Goal: Browse casually

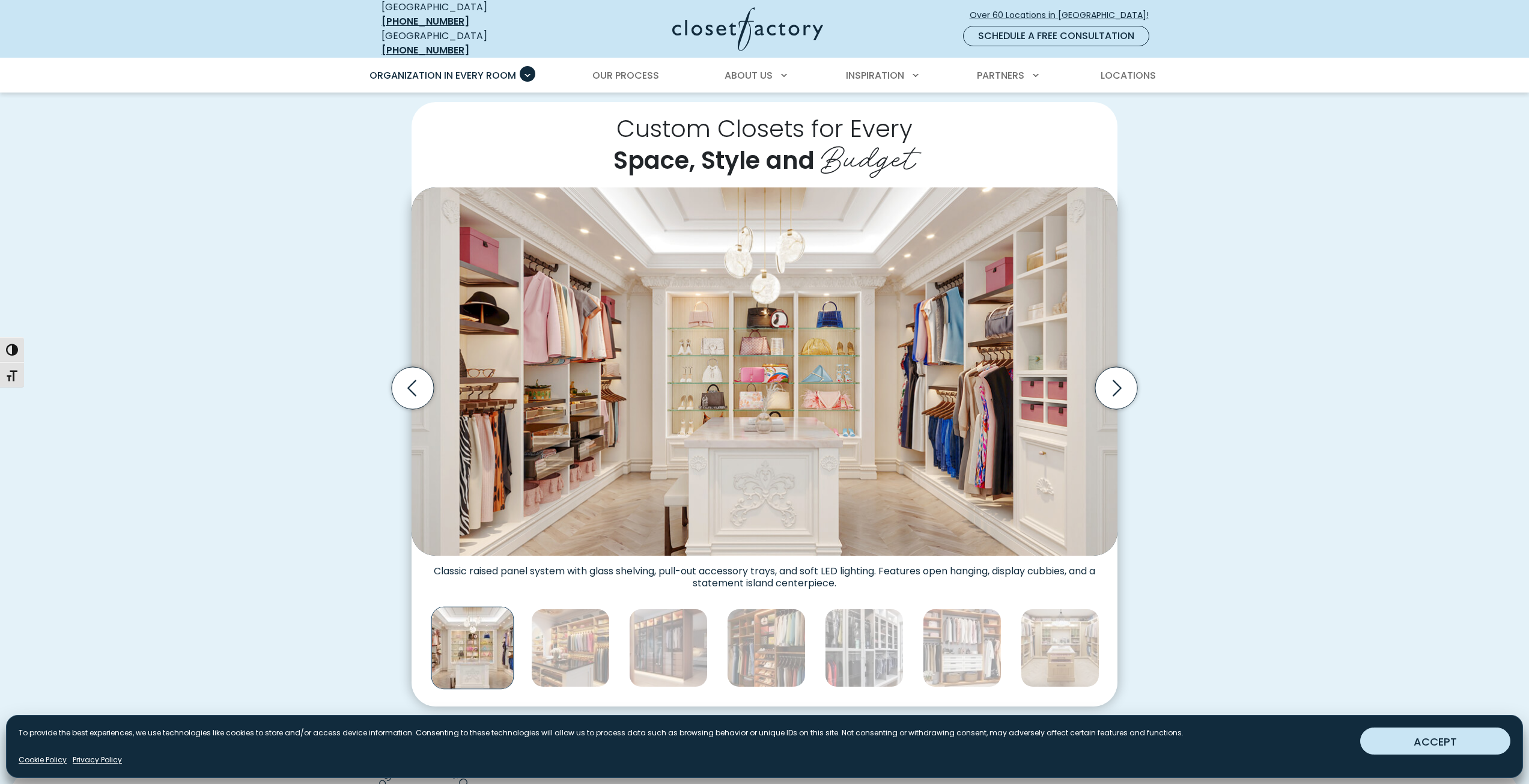
click at [1414, 731] on button "ACCEPT" at bounding box center [1436, 740] width 150 height 27
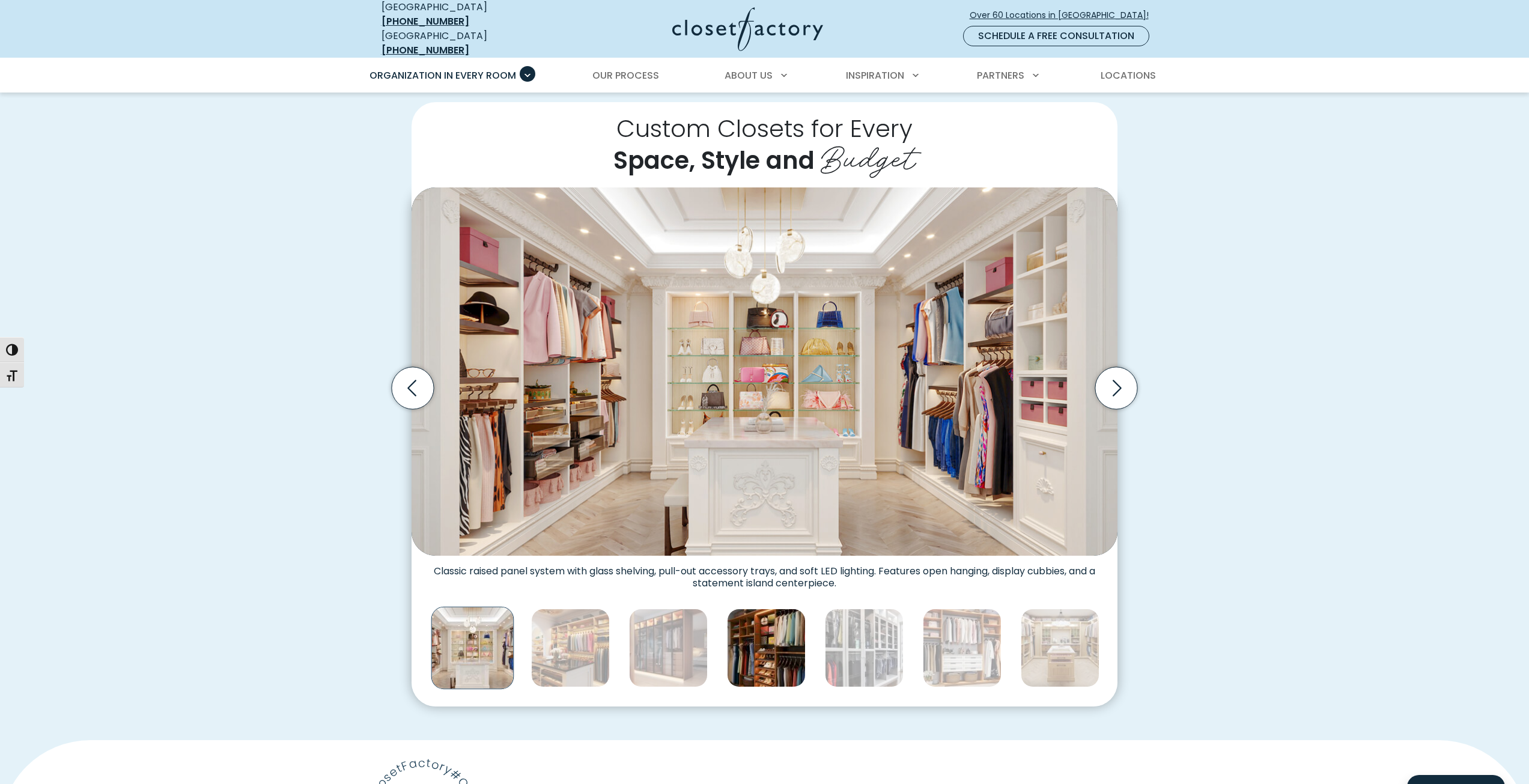
click at [759, 642] on img "Thumbnail Gallery" at bounding box center [766, 647] width 78 height 78
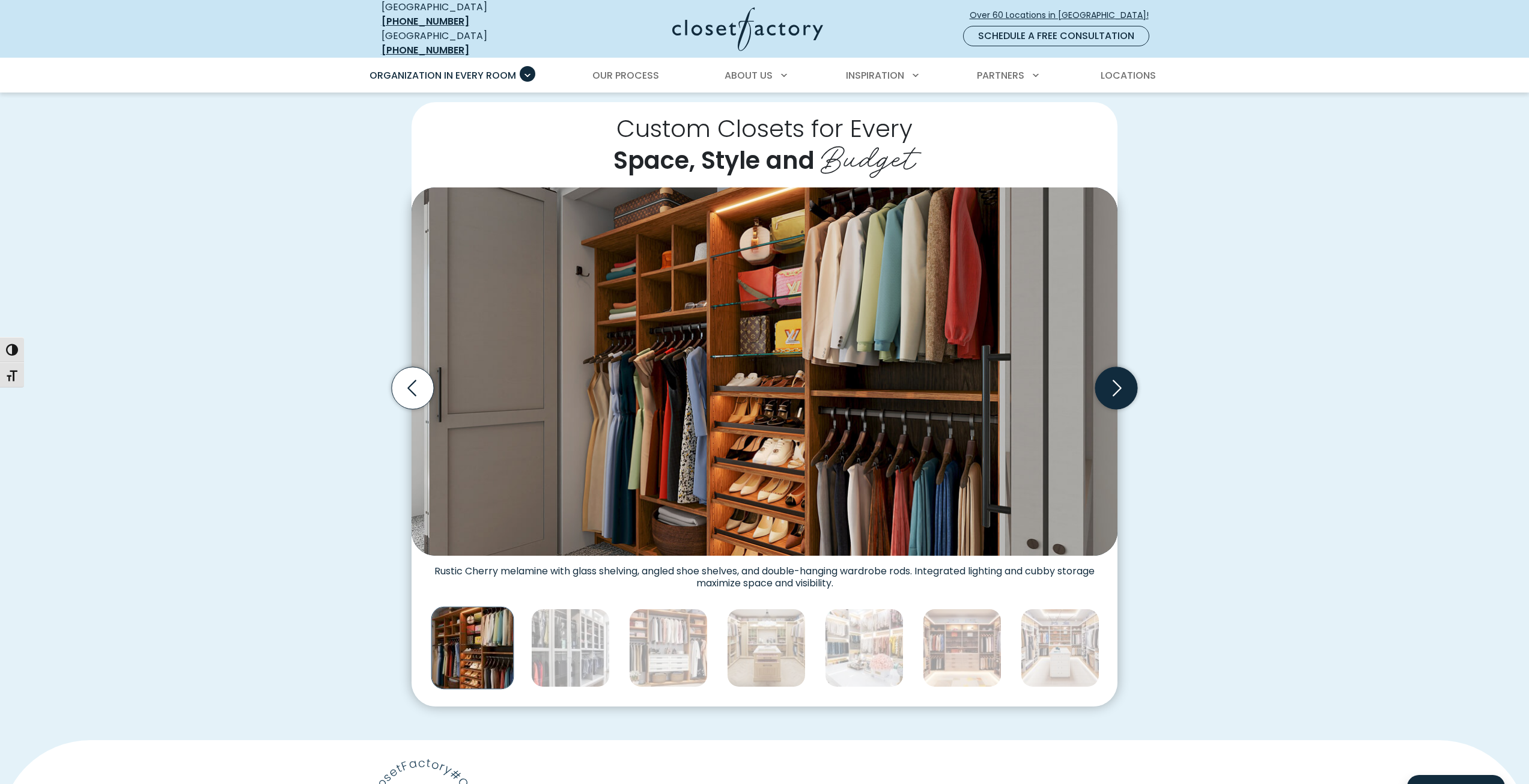
click at [1115, 370] on icon "Next slide" at bounding box center [1116, 388] width 42 height 42
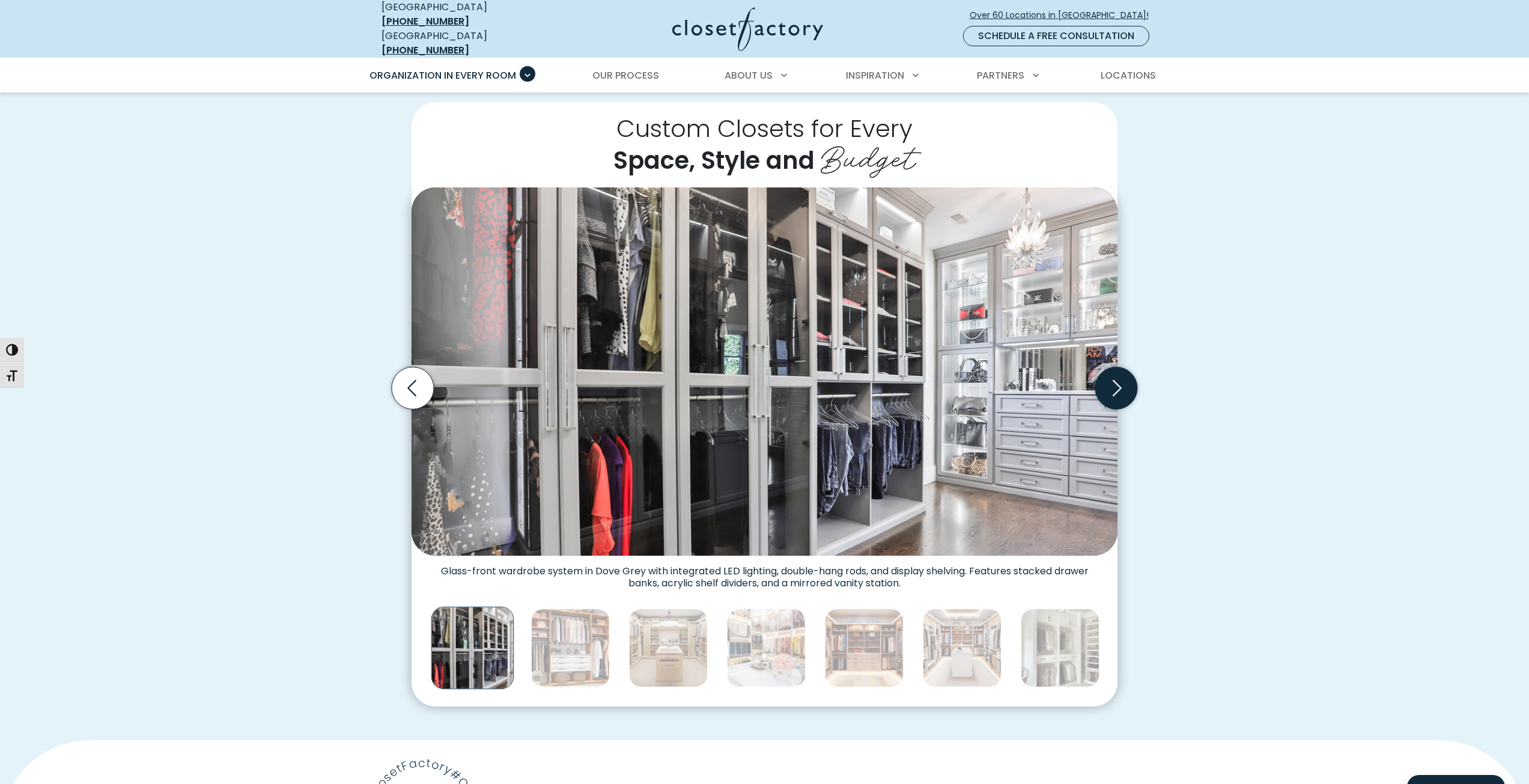
click at [1115, 370] on icon "Next slide" at bounding box center [1116, 388] width 42 height 42
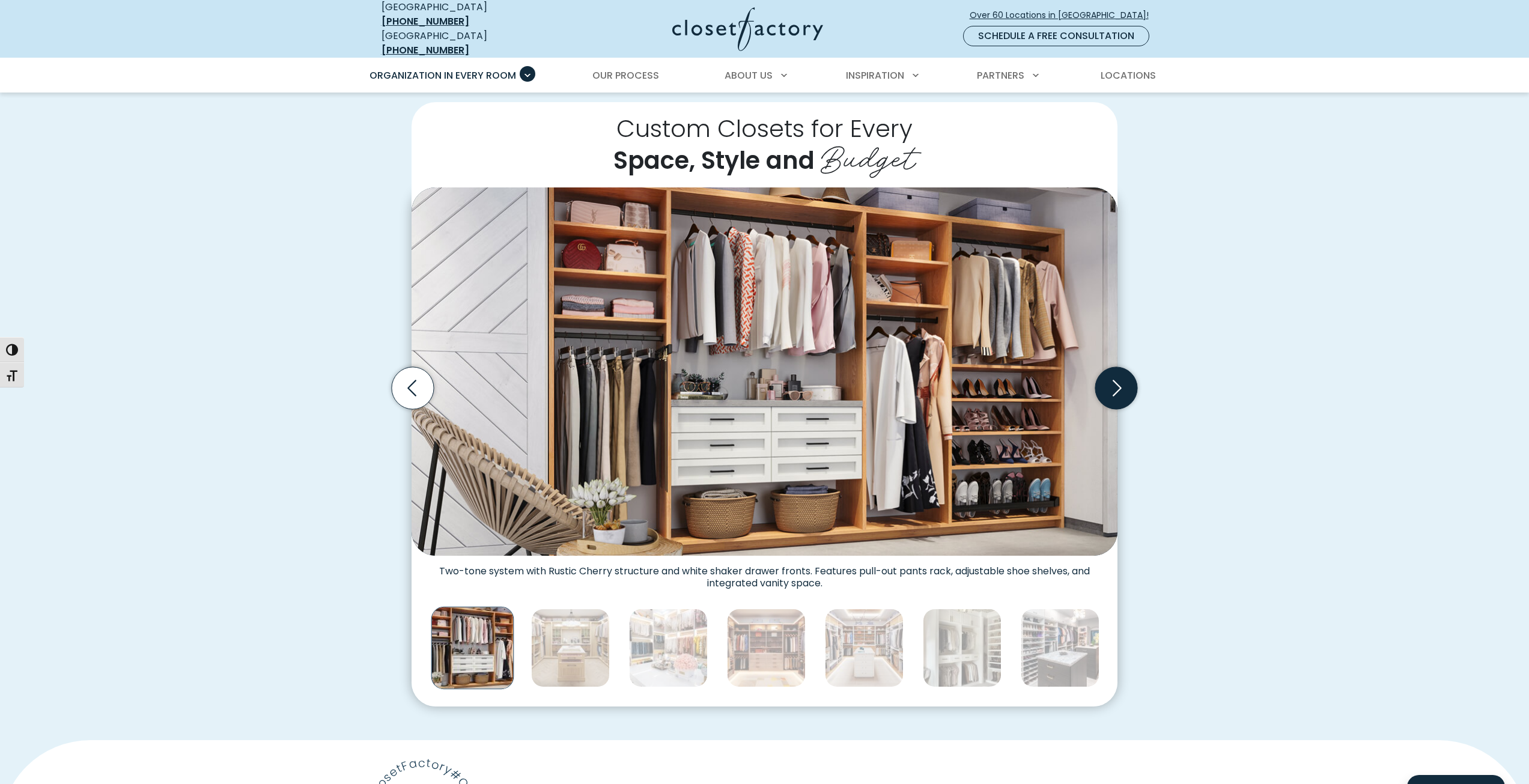
click at [1115, 370] on icon "Next slide" at bounding box center [1116, 388] width 42 height 42
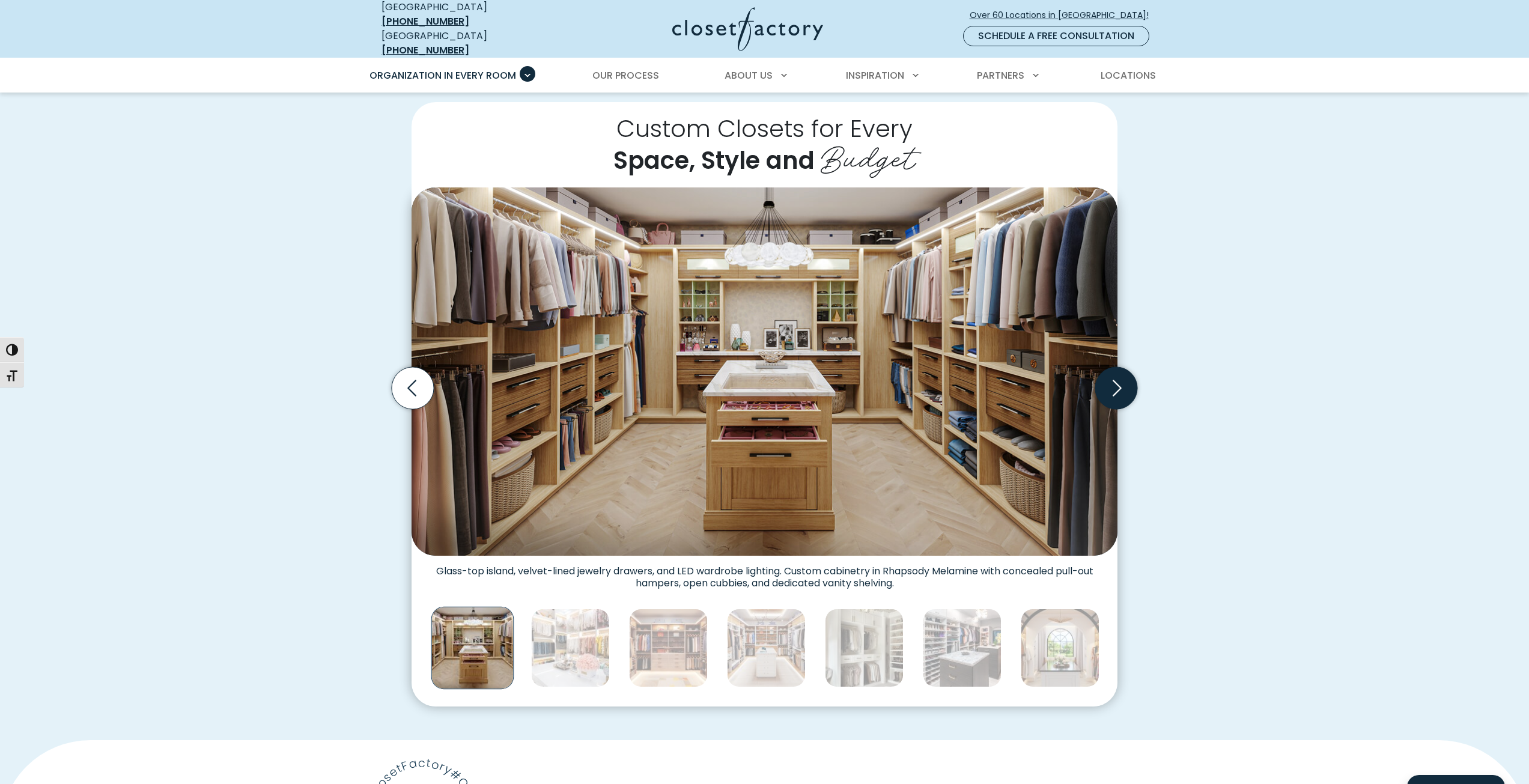
click at [1115, 370] on icon "Next slide" at bounding box center [1116, 388] width 42 height 42
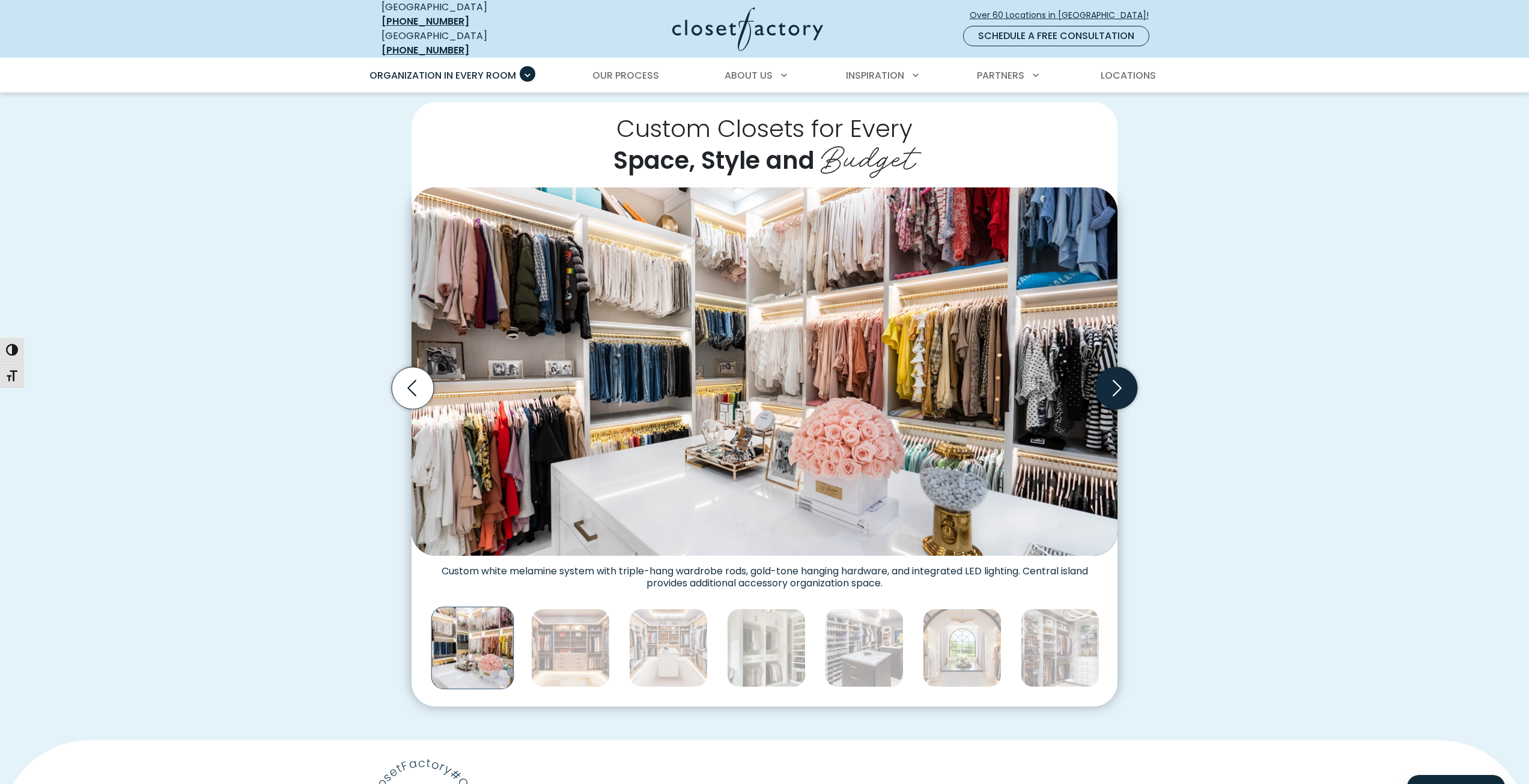
click at [1115, 370] on icon "Next slide" at bounding box center [1116, 388] width 42 height 42
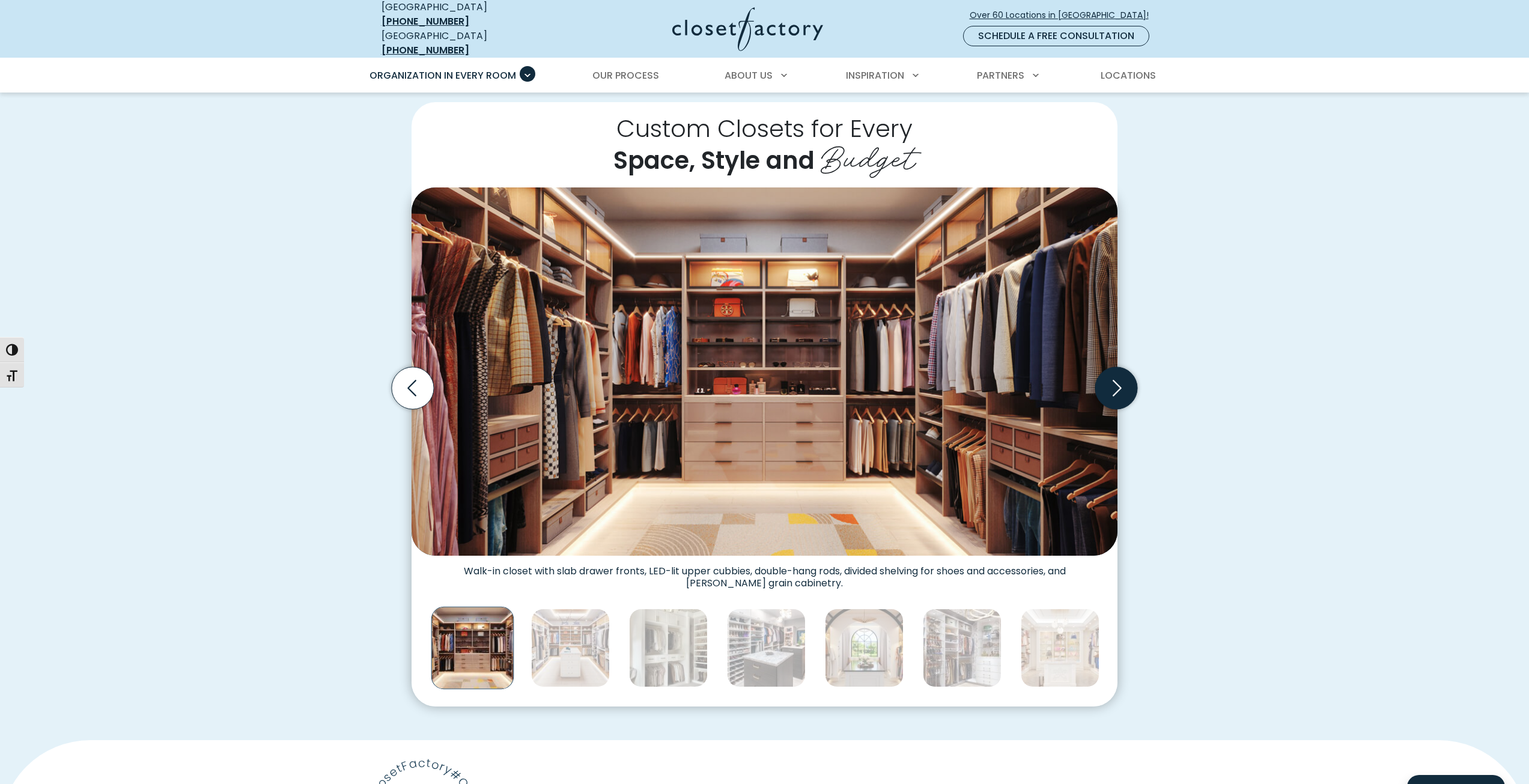
click at [1115, 370] on icon "Next slide" at bounding box center [1116, 388] width 42 height 42
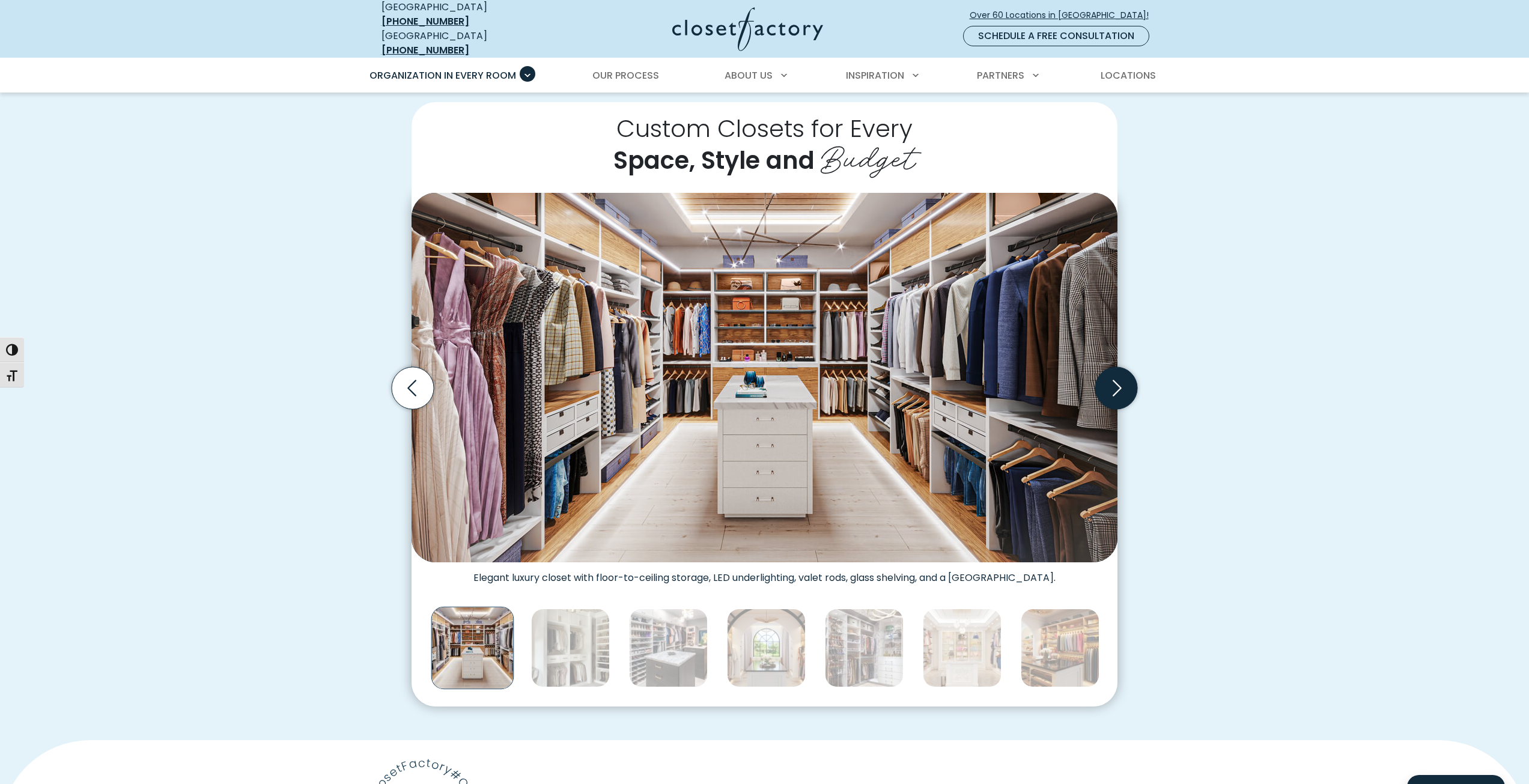
click at [1115, 370] on icon "Next slide" at bounding box center [1116, 388] width 42 height 42
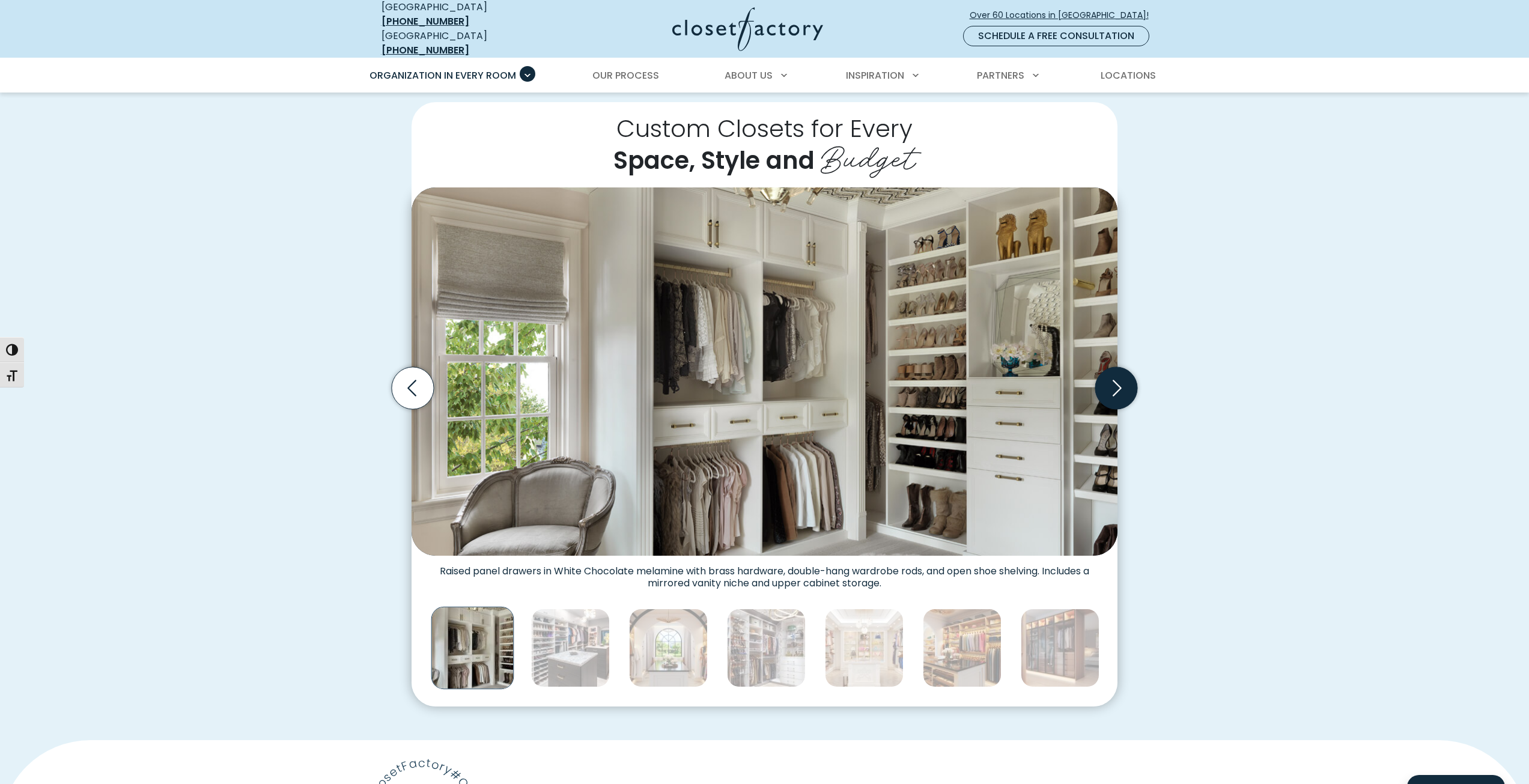
click at [1115, 370] on icon "Next slide" at bounding box center [1116, 388] width 42 height 42
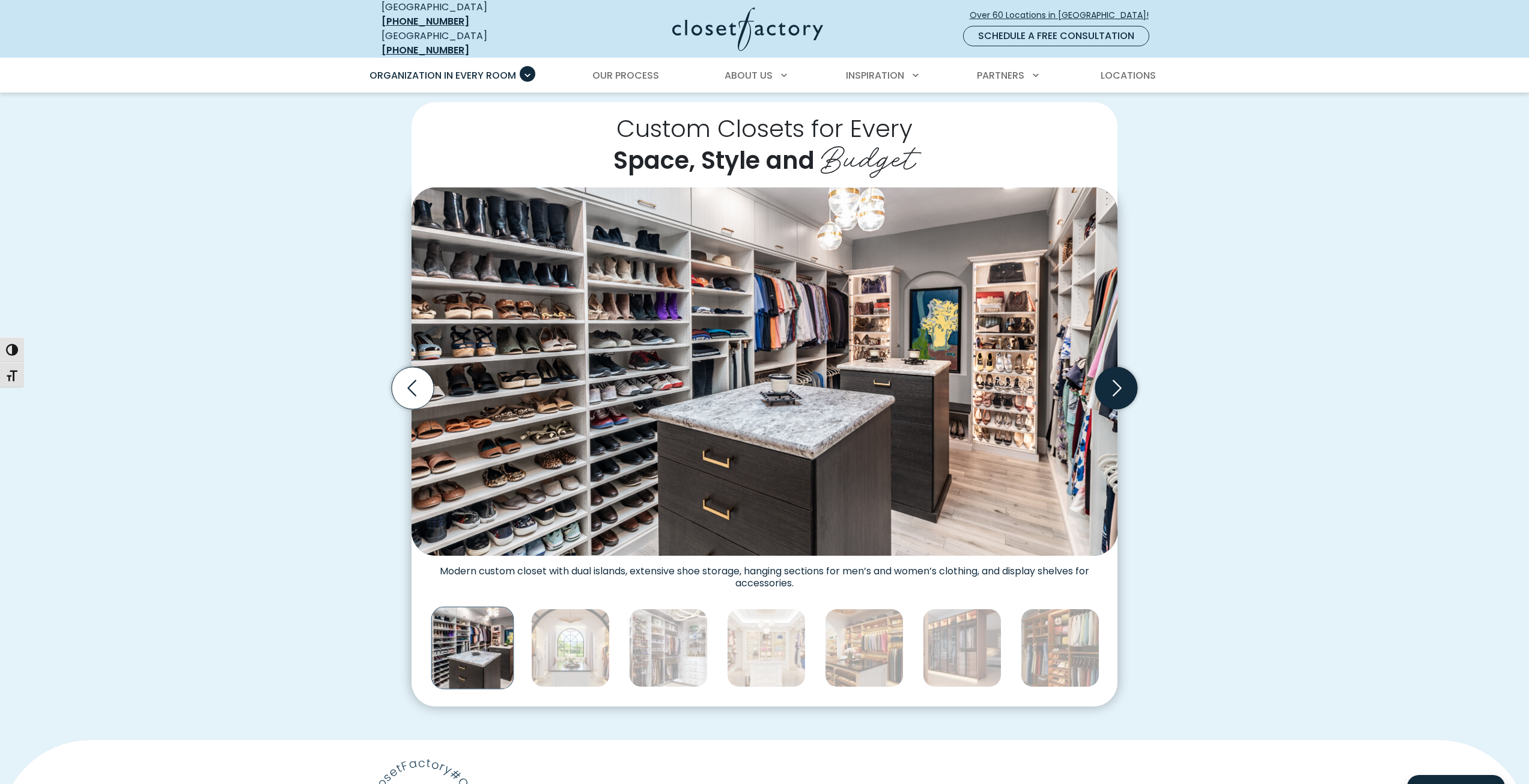
click at [1115, 370] on icon "Next slide" at bounding box center [1116, 388] width 42 height 42
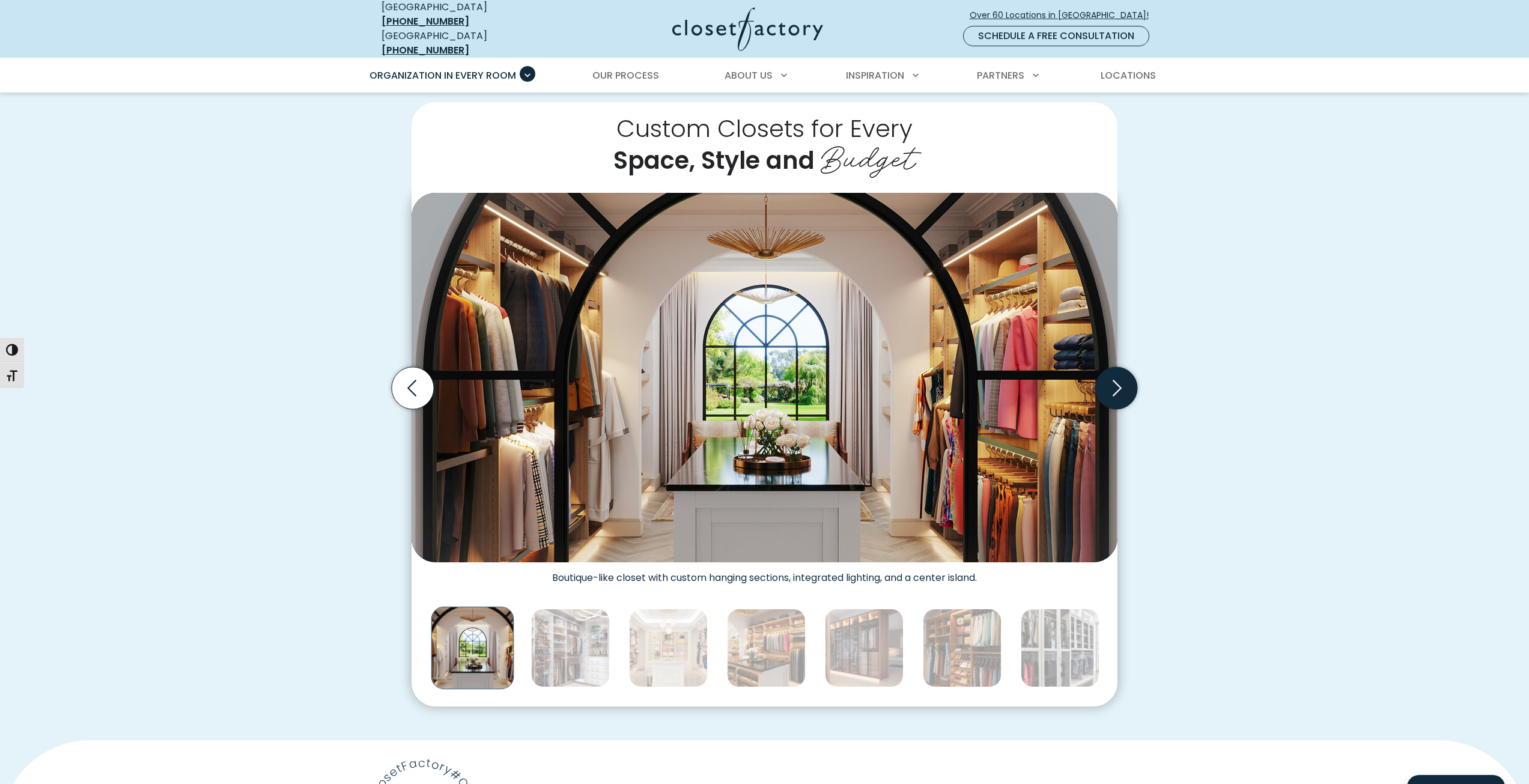
click at [1115, 370] on icon "Next slide" at bounding box center [1116, 388] width 42 height 42
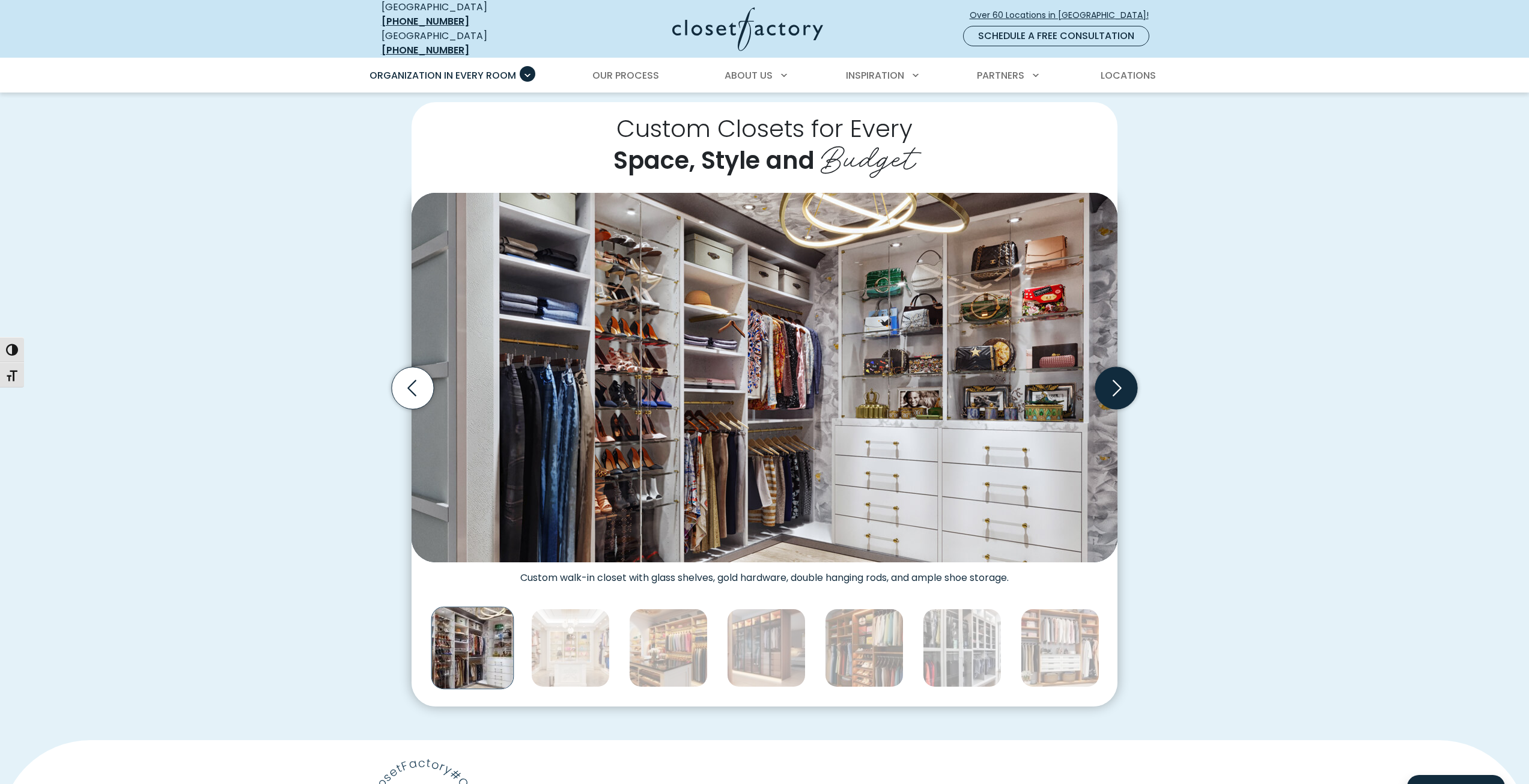
click at [1115, 370] on icon "Next slide" at bounding box center [1116, 388] width 42 height 42
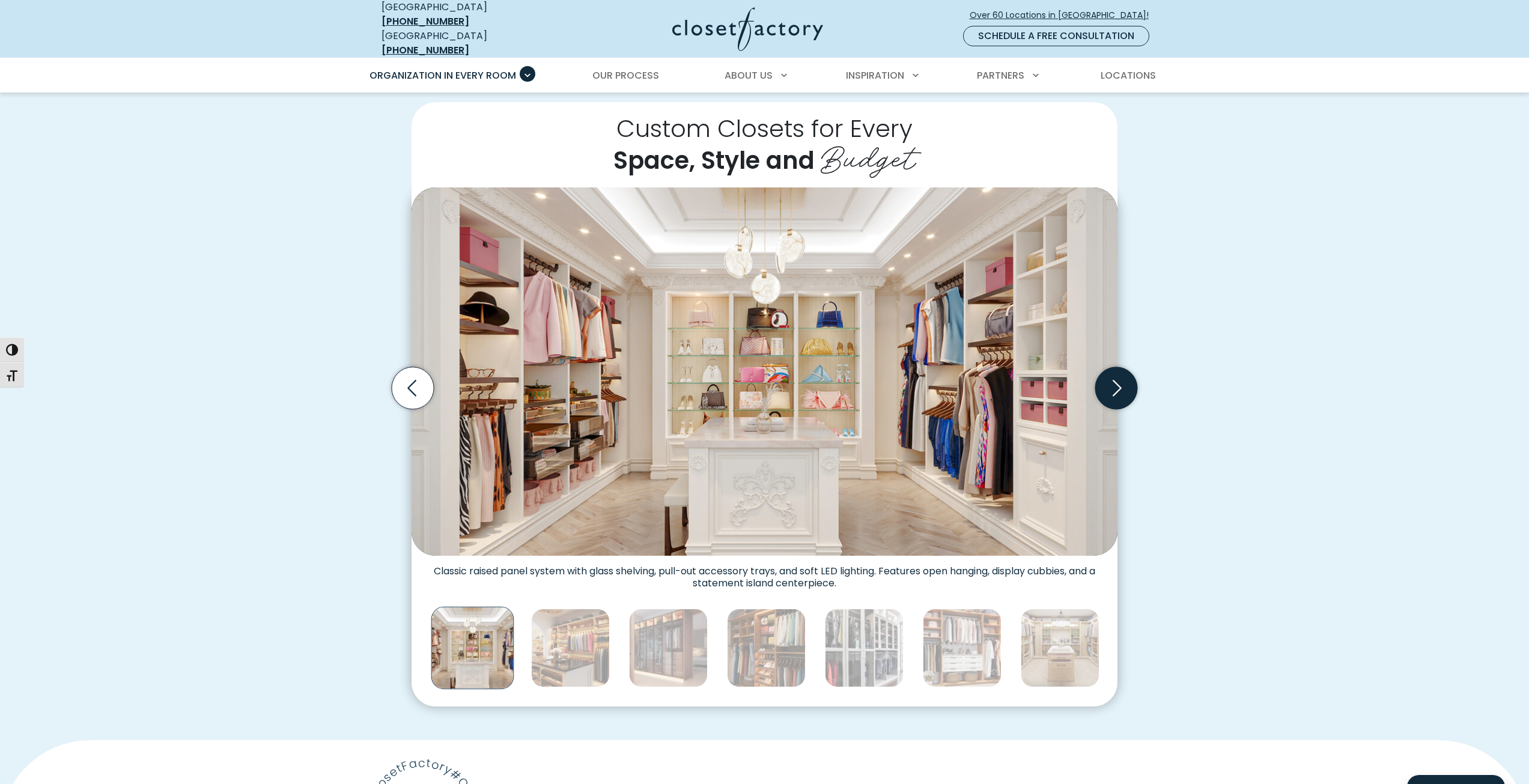
click at [1115, 370] on icon "Next slide" at bounding box center [1116, 388] width 42 height 42
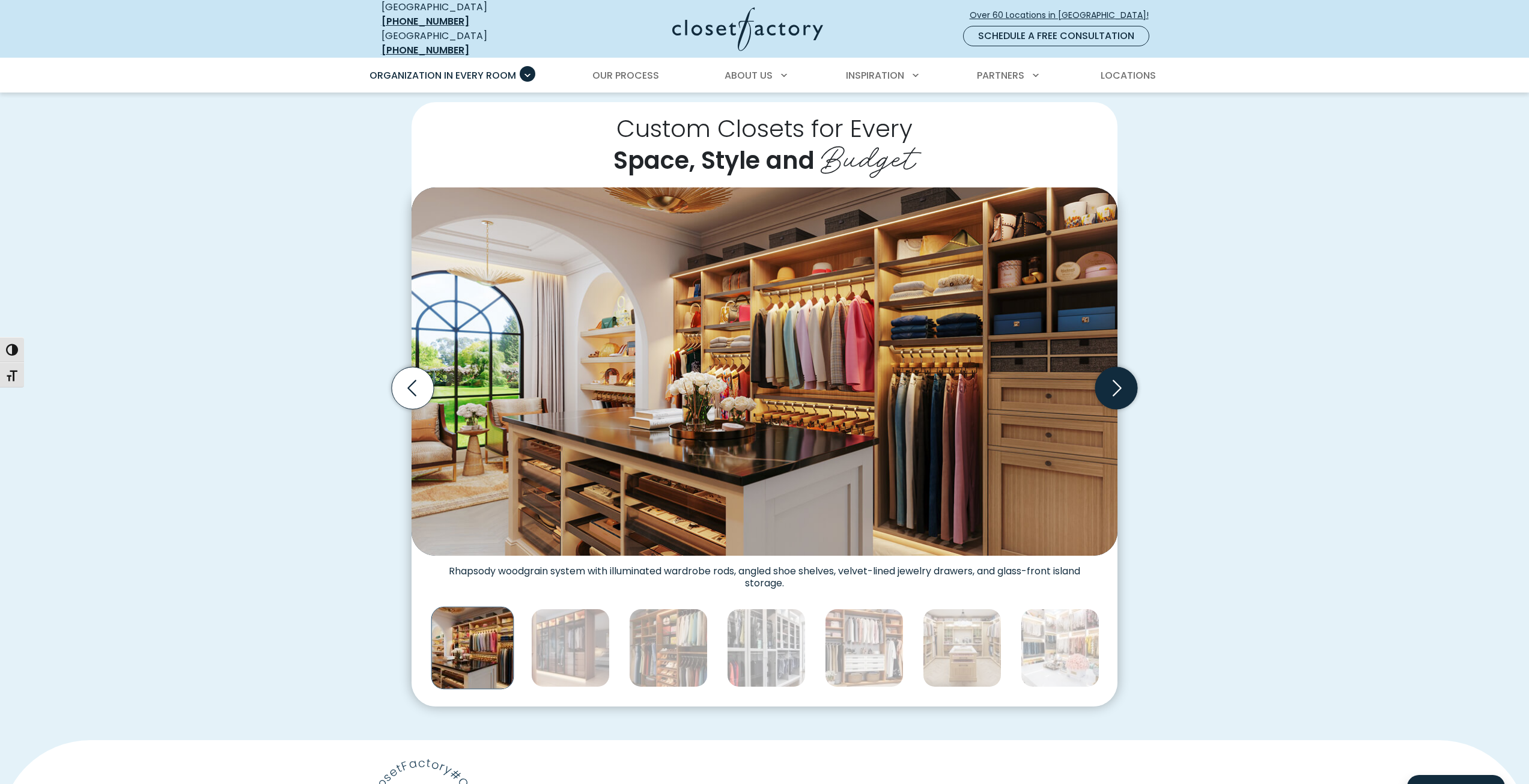
click at [1115, 370] on icon "Next slide" at bounding box center [1116, 388] width 42 height 42
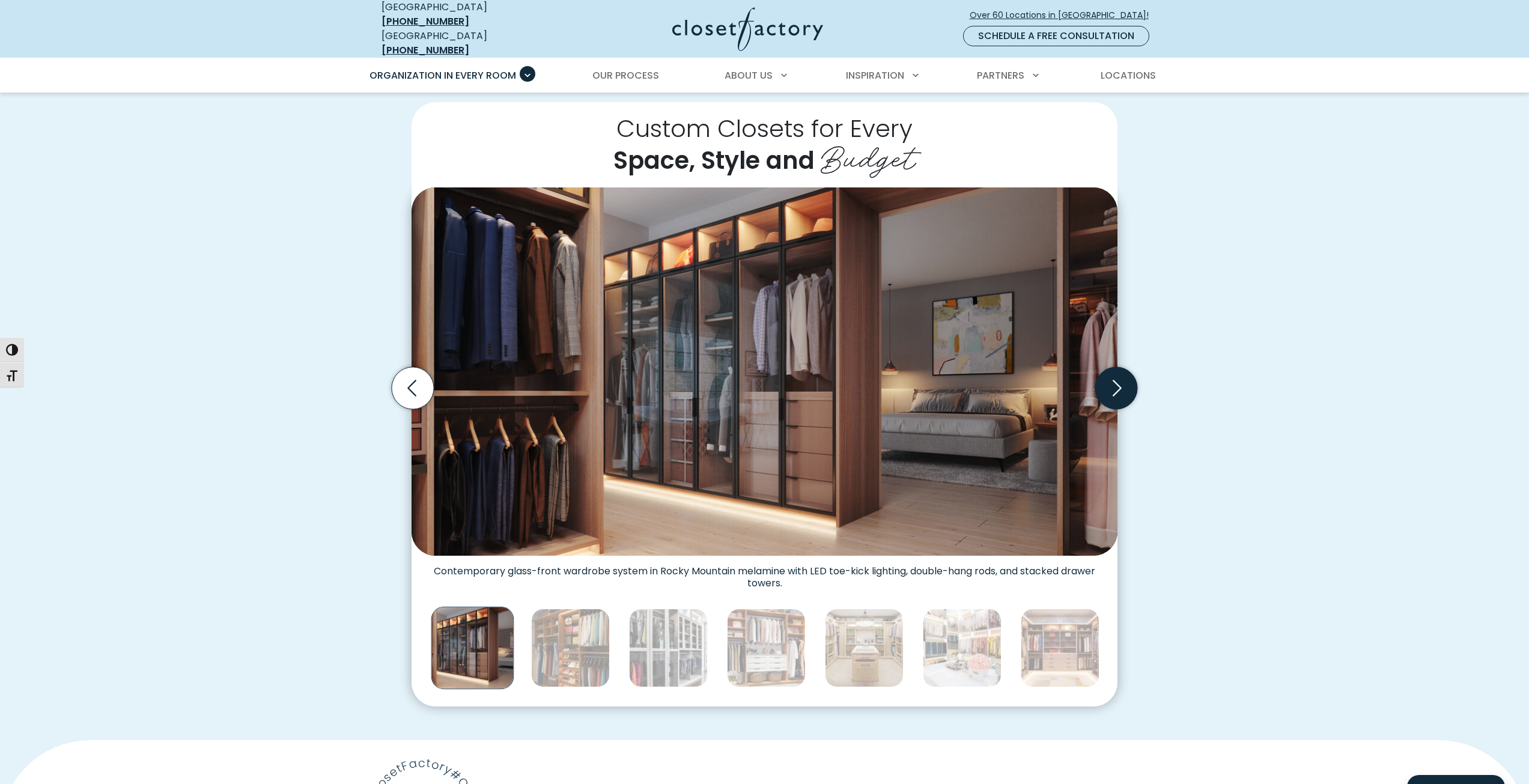
click at [1116, 379] on icon "Next slide" at bounding box center [1116, 388] width 42 height 42
